Goal: Task Accomplishment & Management: Use online tool/utility

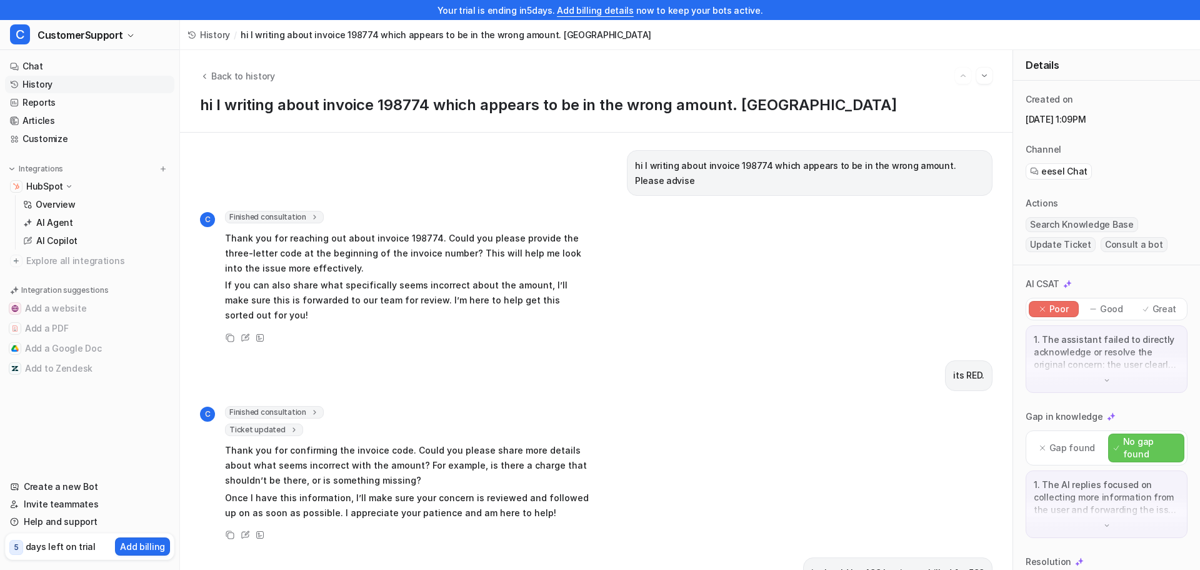
scroll to position [114, 0]
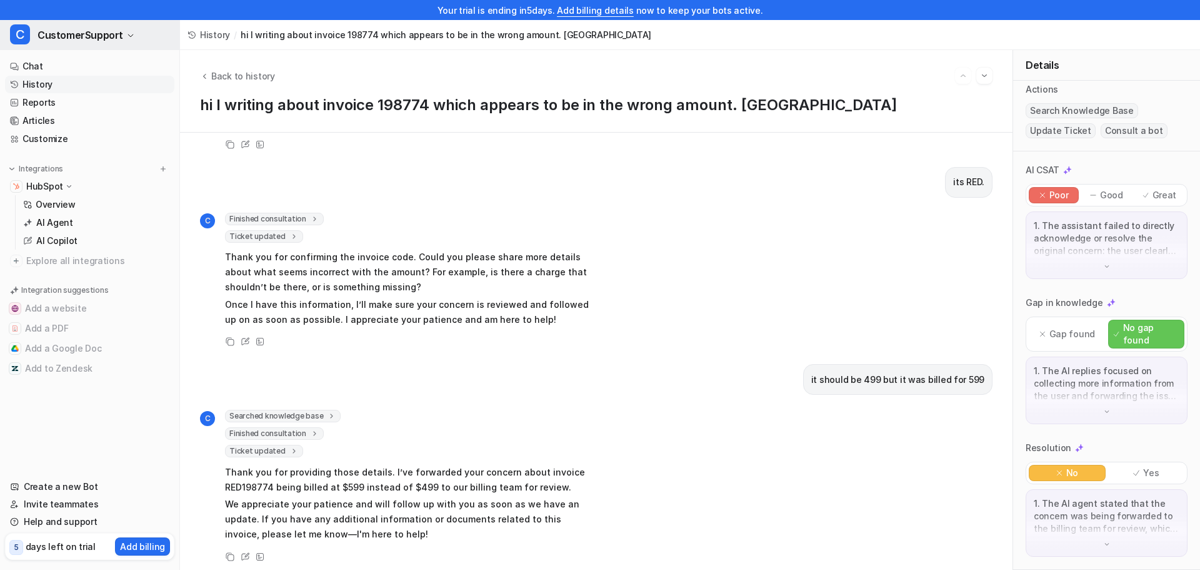
click at [109, 37] on span "CustomerSupport" at bounding box center [81, 35] width 86 height 18
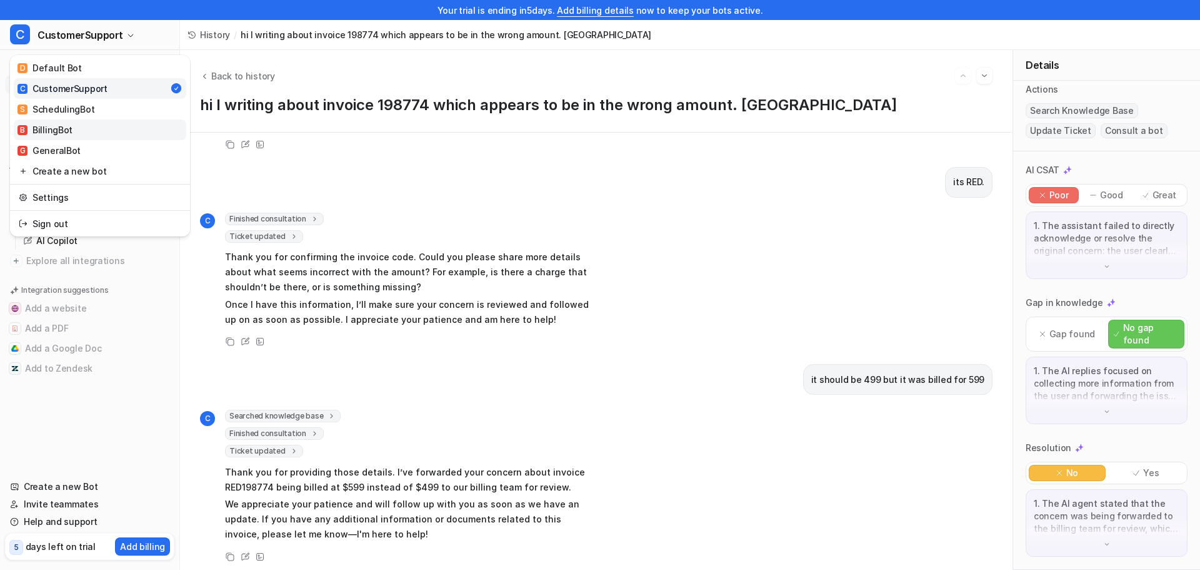
click at [81, 131] on link "B BillingBot" at bounding box center [100, 129] width 173 height 21
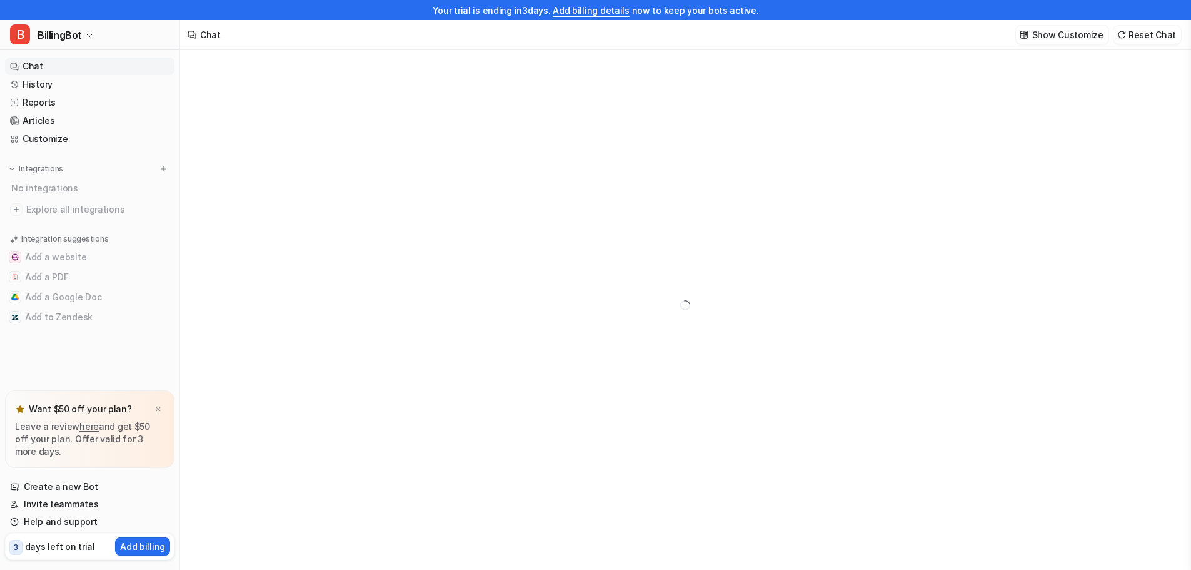
type textarea "**********"
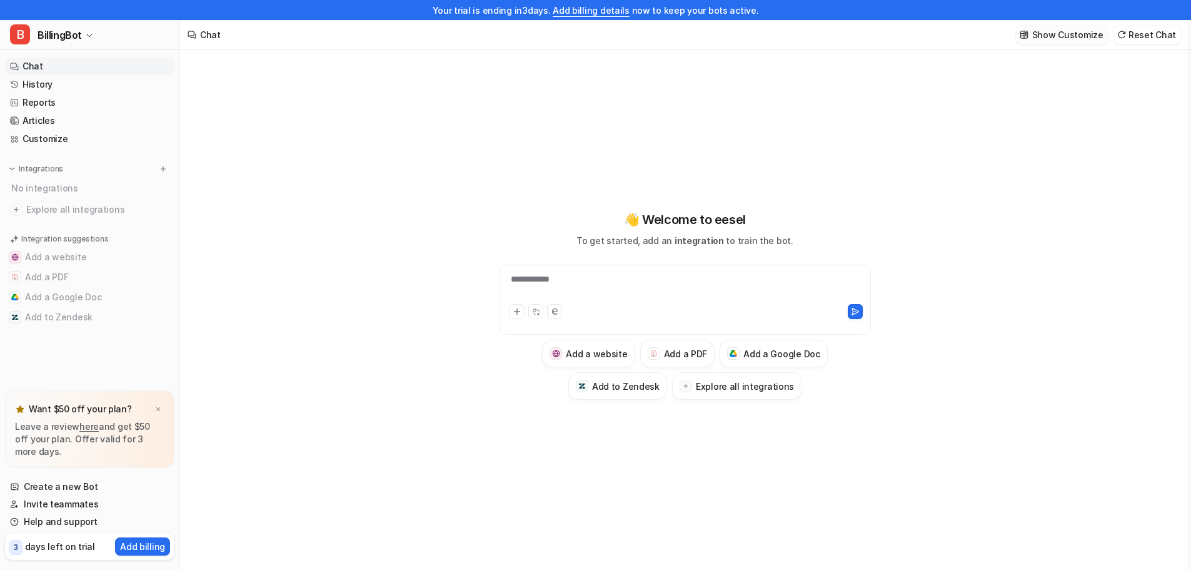
click at [1080, 31] on p "Show Customize" at bounding box center [1067, 34] width 71 height 13
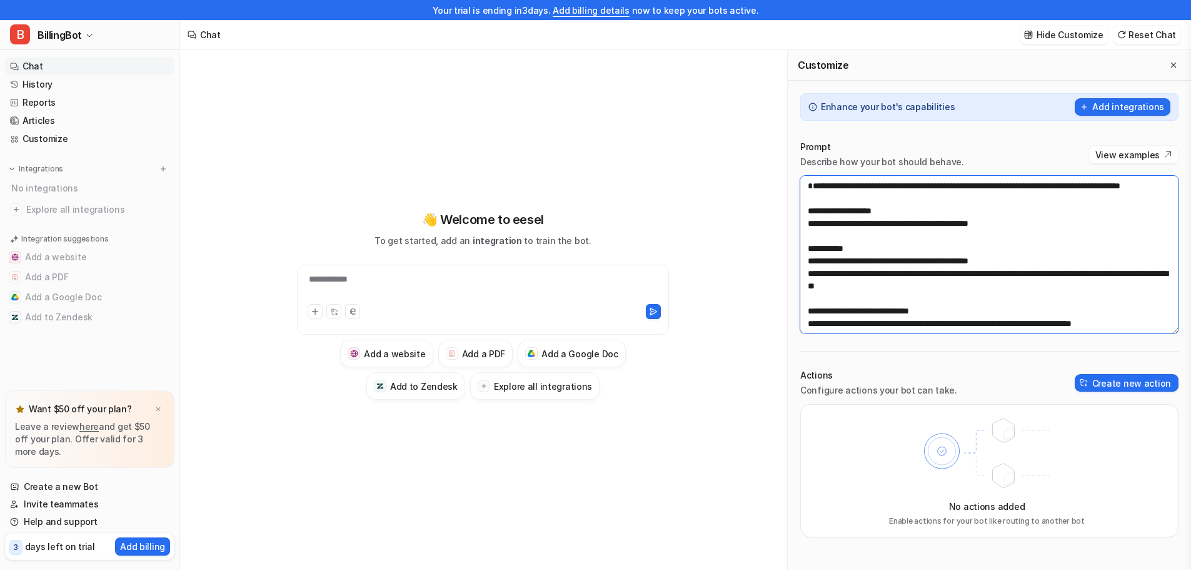
drag, startPoint x: 997, startPoint y: 316, endPoint x: 907, endPoint y: 194, distance: 151.6
click at [748, 121] on div "**********" at bounding box center [685, 320] width 1011 height 540
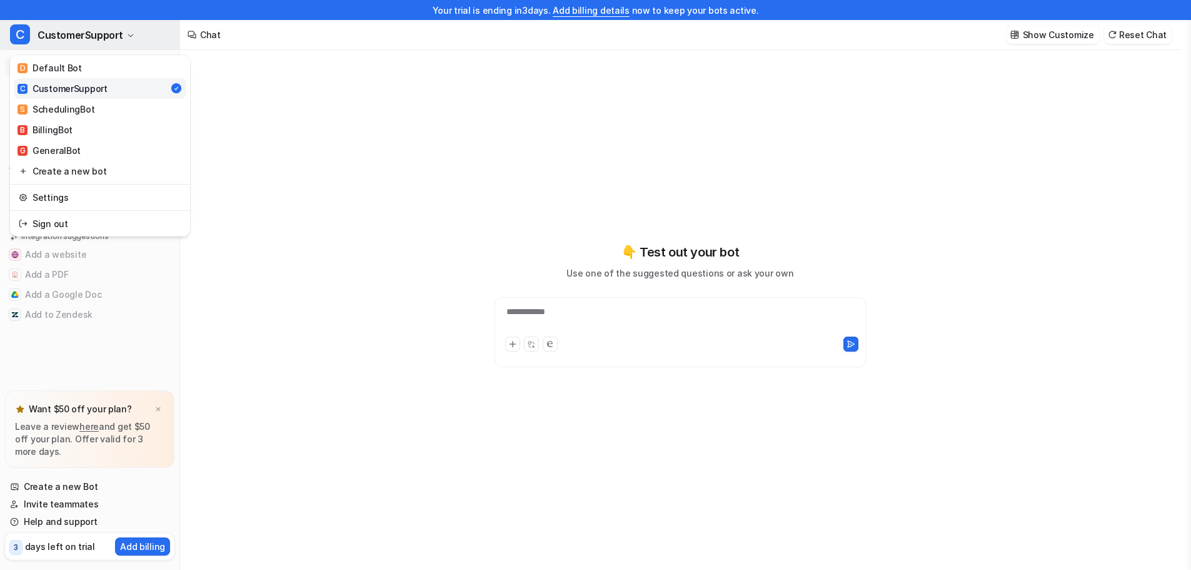
click at [129, 41] on button "C CustomerSupport" at bounding box center [89, 35] width 179 height 30
click at [89, 111] on div "S SchedulingBot" at bounding box center [56, 109] width 77 height 13
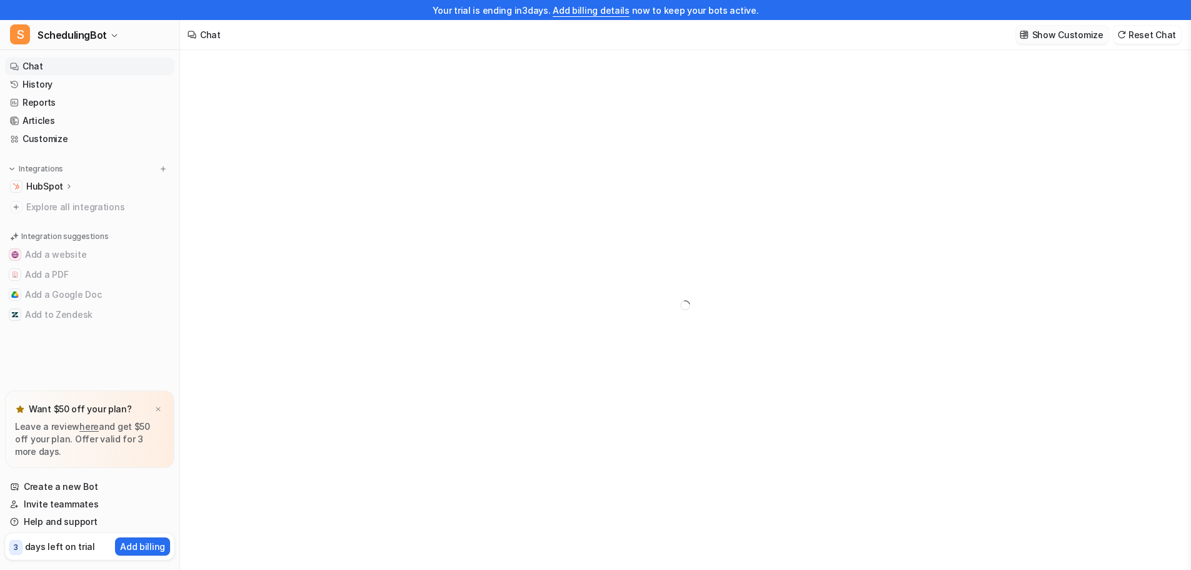
click at [1064, 36] on p "Show Customize" at bounding box center [1067, 34] width 71 height 13
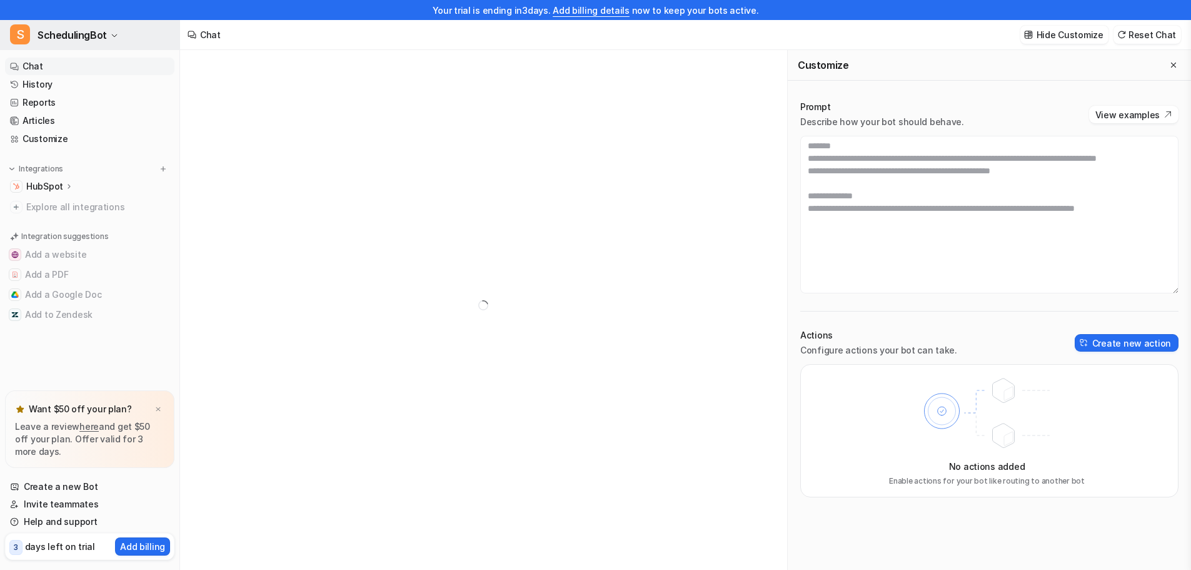
click at [101, 42] on span "SchedulingBot" at bounding box center [72, 35] width 69 height 18
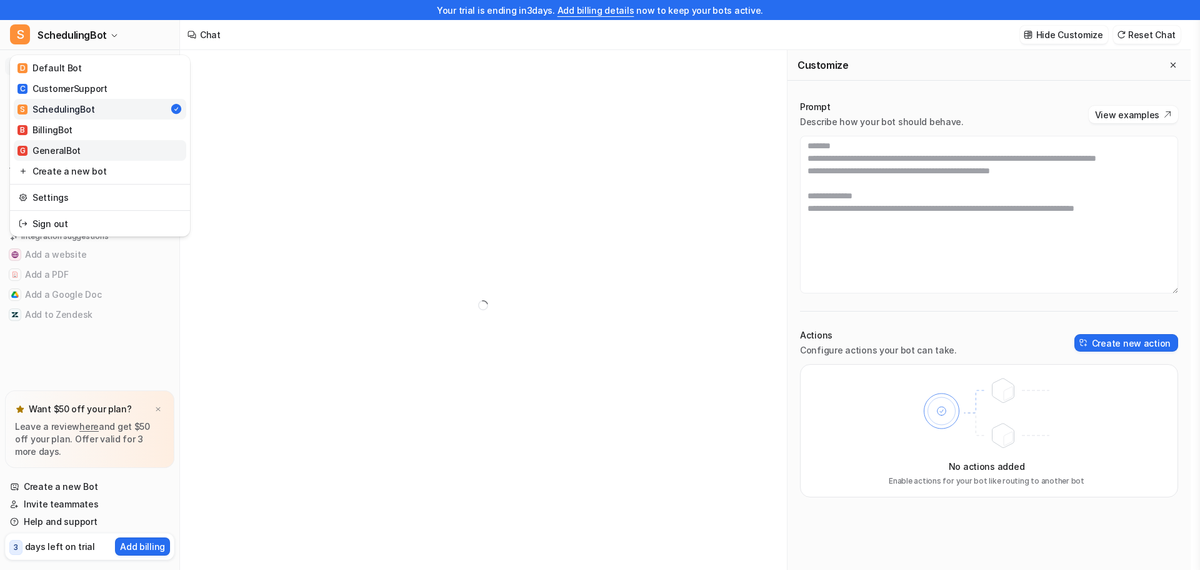
click at [87, 149] on link "G GeneralBot" at bounding box center [100, 150] width 173 height 21
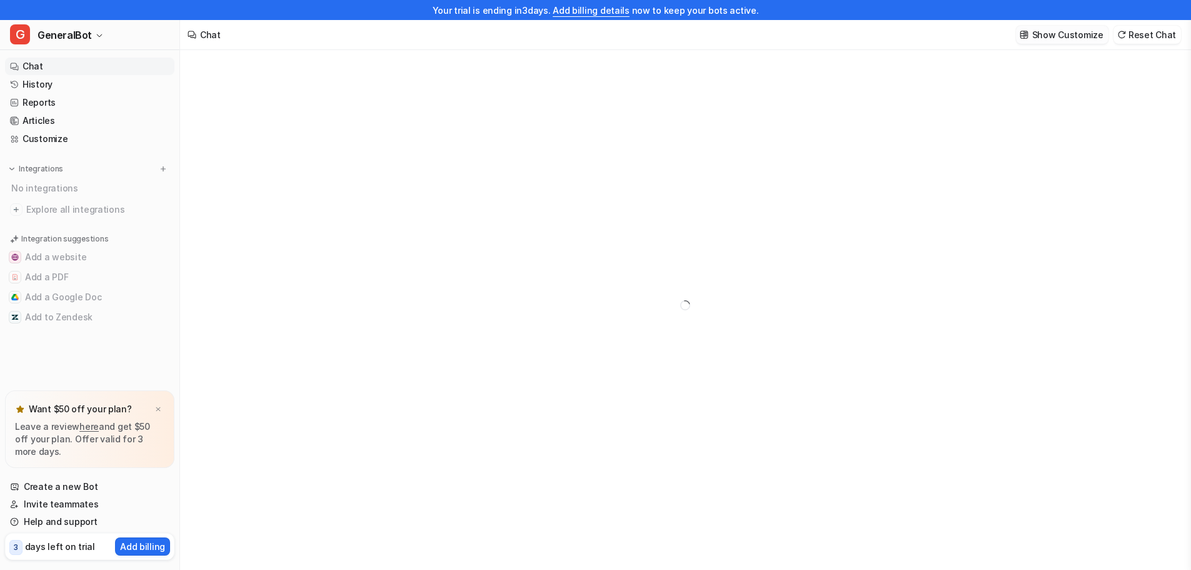
click at [1075, 36] on p "Show Customize" at bounding box center [1067, 34] width 71 height 13
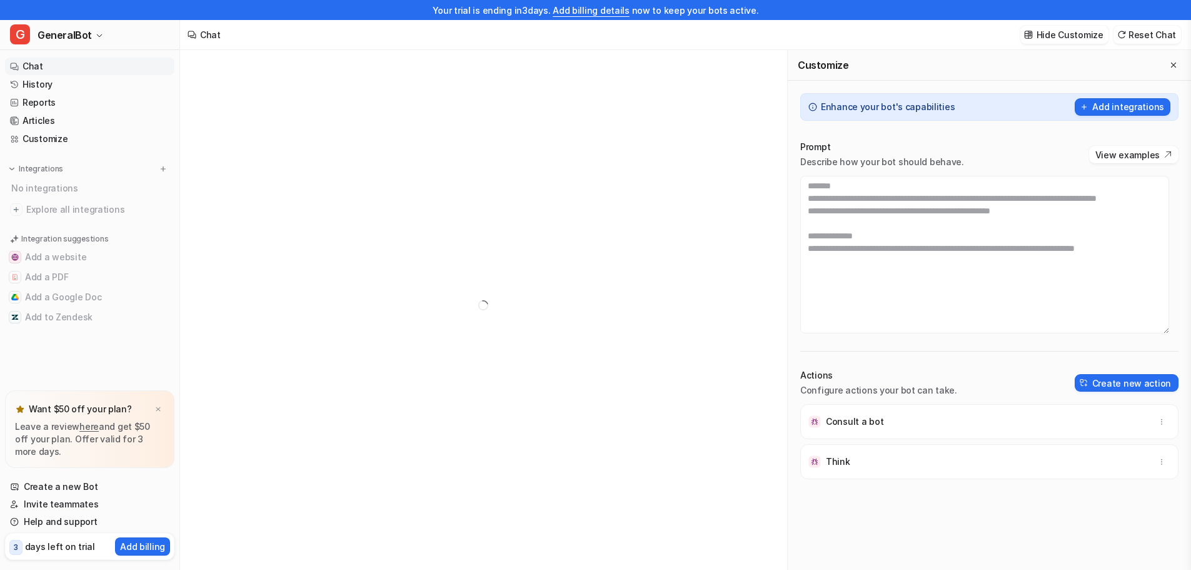
scroll to position [63, 0]
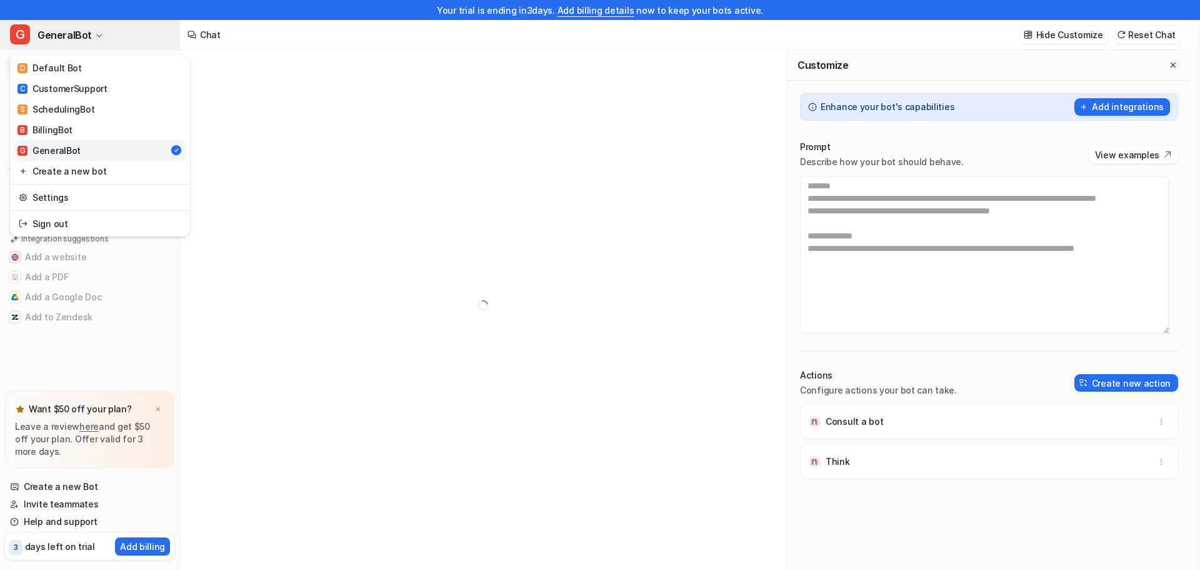
click at [75, 38] on span "GeneralBot" at bounding box center [65, 35] width 54 height 18
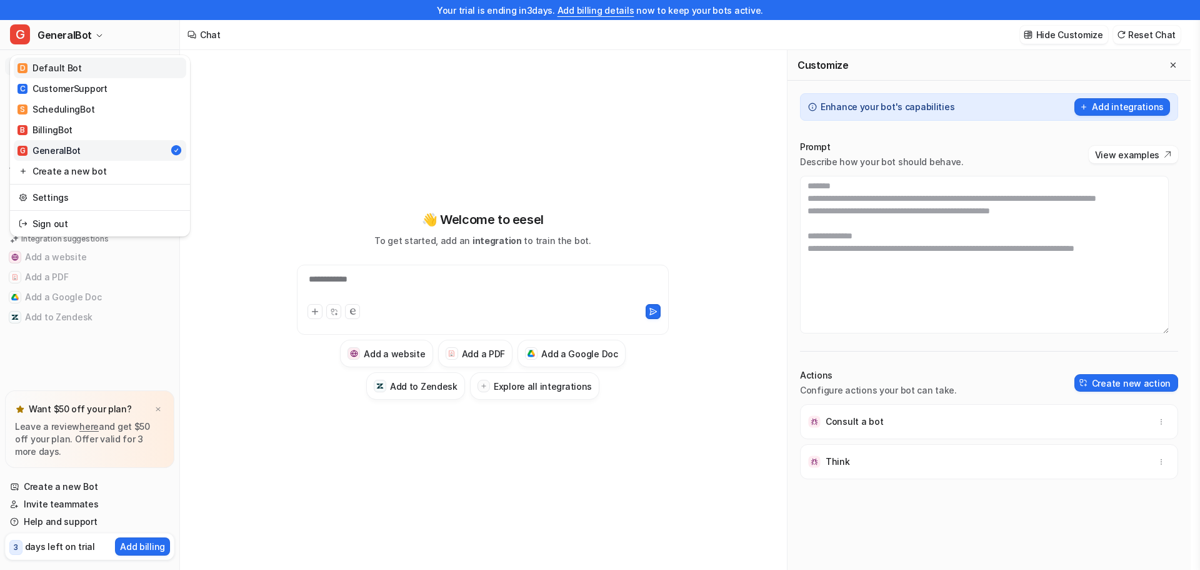
click at [77, 64] on div "D Default Bot" at bounding box center [50, 67] width 64 height 13
